Goal: Information Seeking & Learning: Learn about a topic

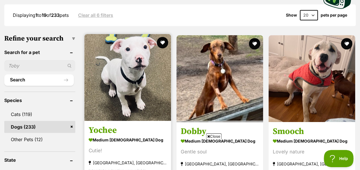
click at [138, 48] on img at bounding box center [127, 77] width 87 height 87
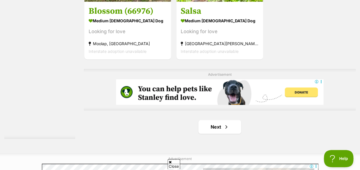
scroll to position [1318, 0]
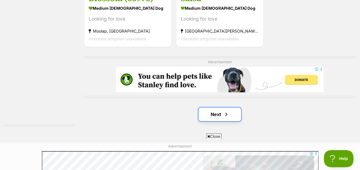
click at [219, 107] on link "Next" at bounding box center [220, 114] width 43 height 14
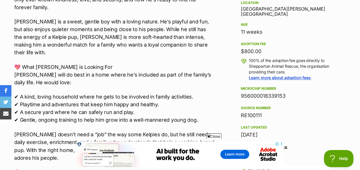
scroll to position [400, 0]
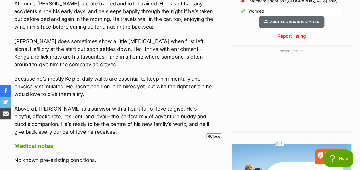
scroll to position [583, 0]
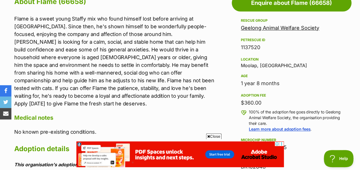
scroll to position [337, 0]
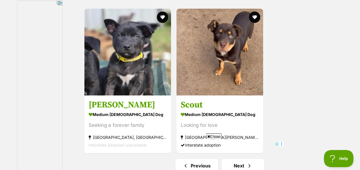
scroll to position [1268, 0]
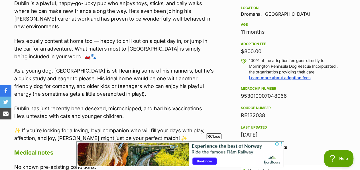
click at [109, 37] on p "He’s equally content at home too — happy to chill out on a quiet day in, or jum…" at bounding box center [114, 48] width 200 height 23
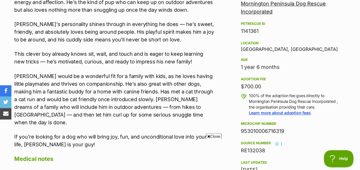
scroll to position [362, 0]
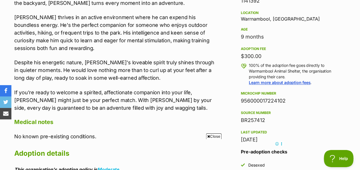
scroll to position [385, 0]
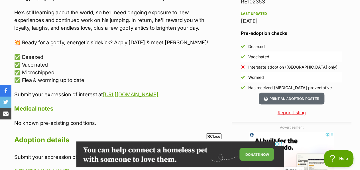
scroll to position [505, 0]
